Goal: Transaction & Acquisition: Purchase product/service

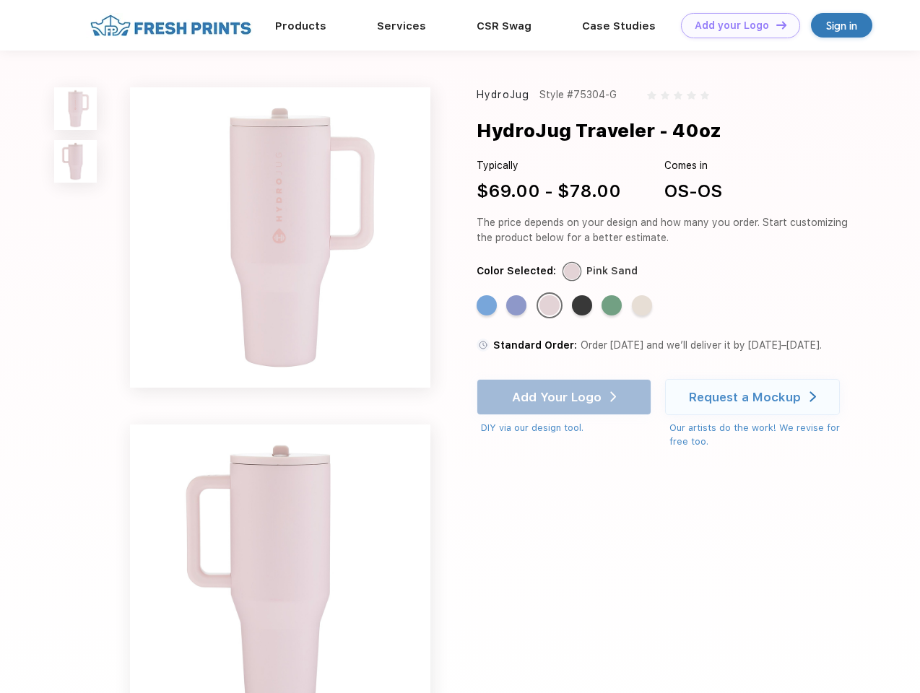
click at [735, 25] on link "Add your Logo Design Tool" at bounding box center [740, 25] width 119 height 25
click at [0, 0] on div "Design Tool" at bounding box center [0, 0] width 0 height 0
click at [775, 25] on link "Add your Logo Design Tool" at bounding box center [740, 25] width 119 height 25
click at [76, 108] on img at bounding box center [75, 108] width 43 height 43
click at [76, 162] on img at bounding box center [75, 161] width 43 height 43
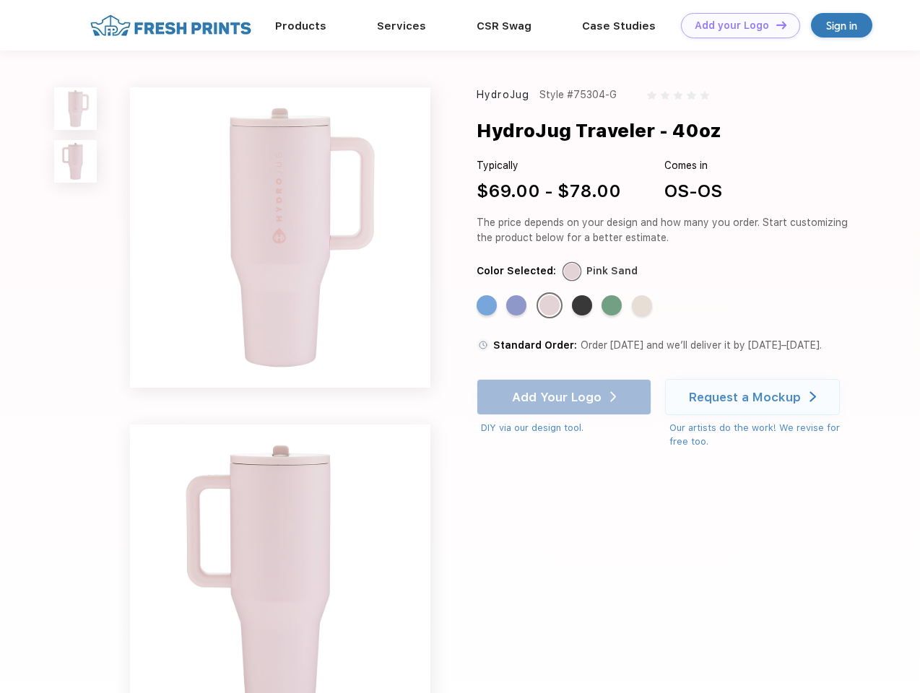
click at [488, 306] on div "Standard Color" at bounding box center [486, 305] width 20 height 20
click at [518, 306] on div "Standard Color" at bounding box center [516, 305] width 20 height 20
click at [551, 306] on div "Standard Color" at bounding box center [549, 305] width 20 height 20
click at [583, 306] on div "Standard Color" at bounding box center [582, 305] width 20 height 20
click at [613, 306] on div "Standard Color" at bounding box center [611, 305] width 20 height 20
